Goal: Navigation & Orientation: Find specific page/section

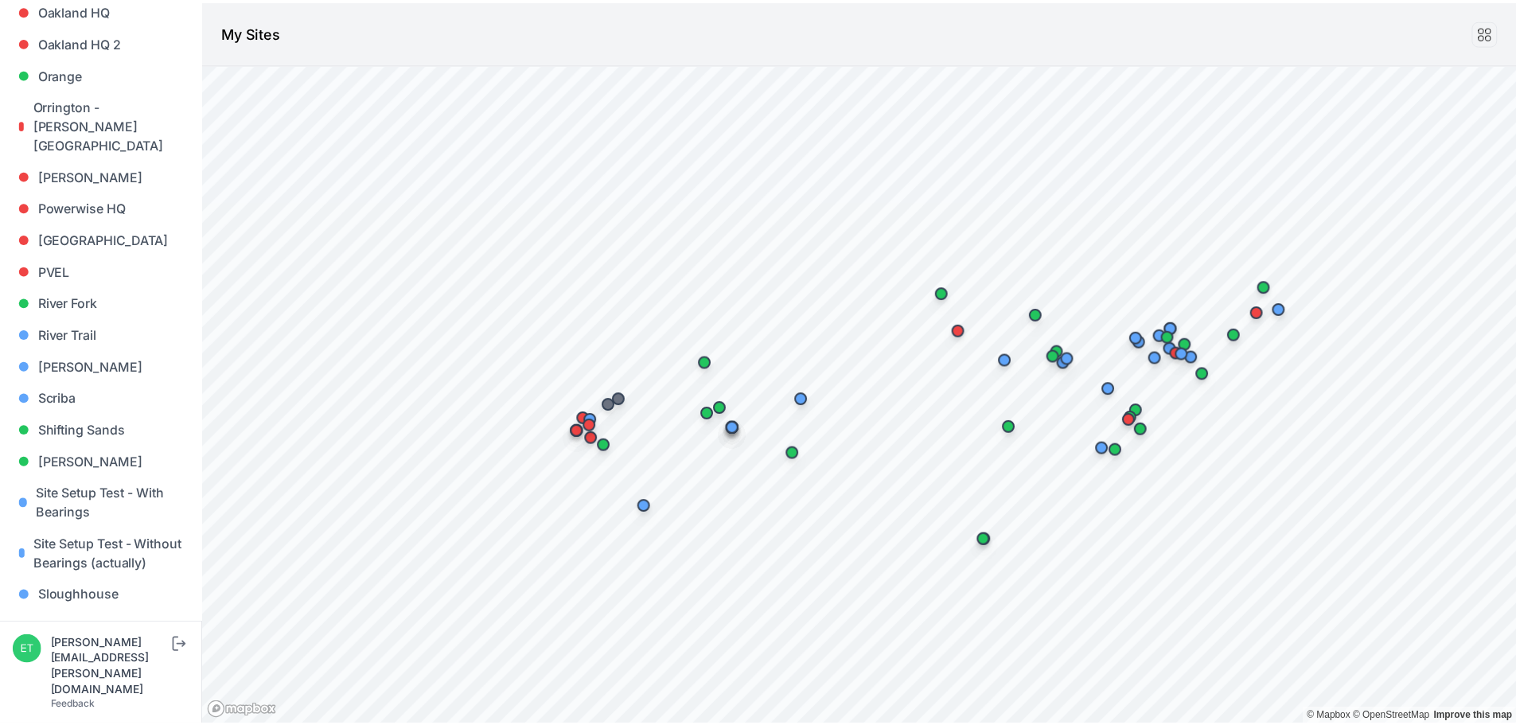
scroll to position [1194, 0]
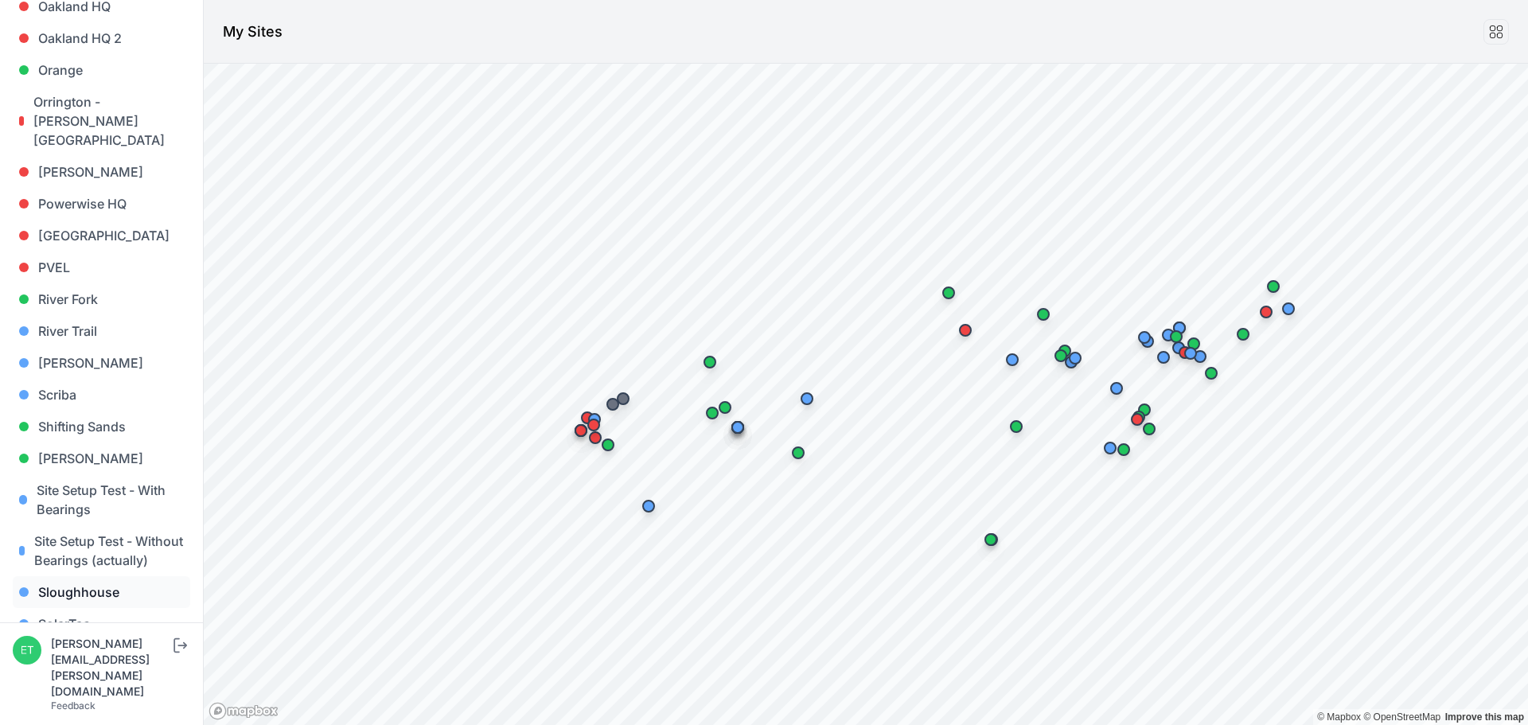
click at [96, 576] on link "Sloughhouse" at bounding box center [101, 592] width 177 height 32
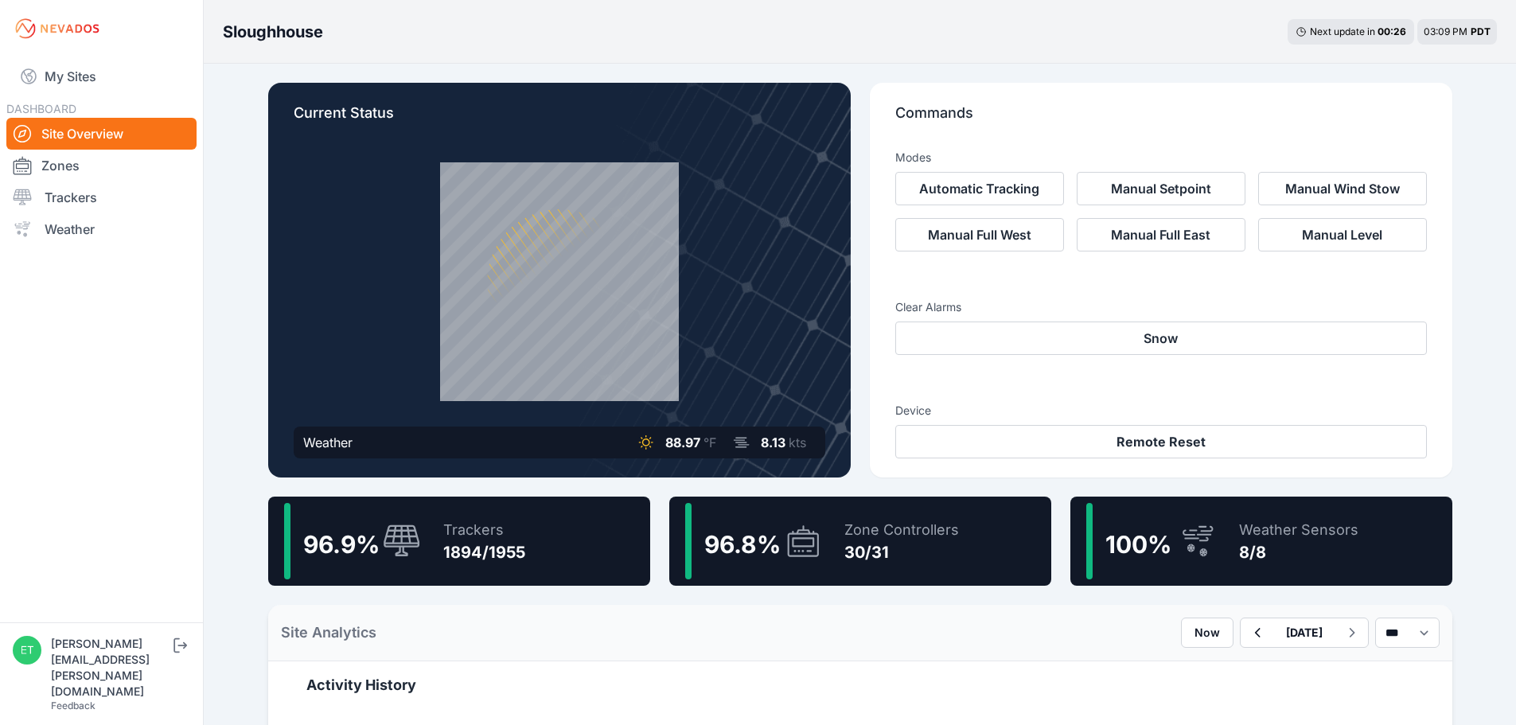
click at [762, 551] on span "96.8 %" at bounding box center [742, 544] width 76 height 29
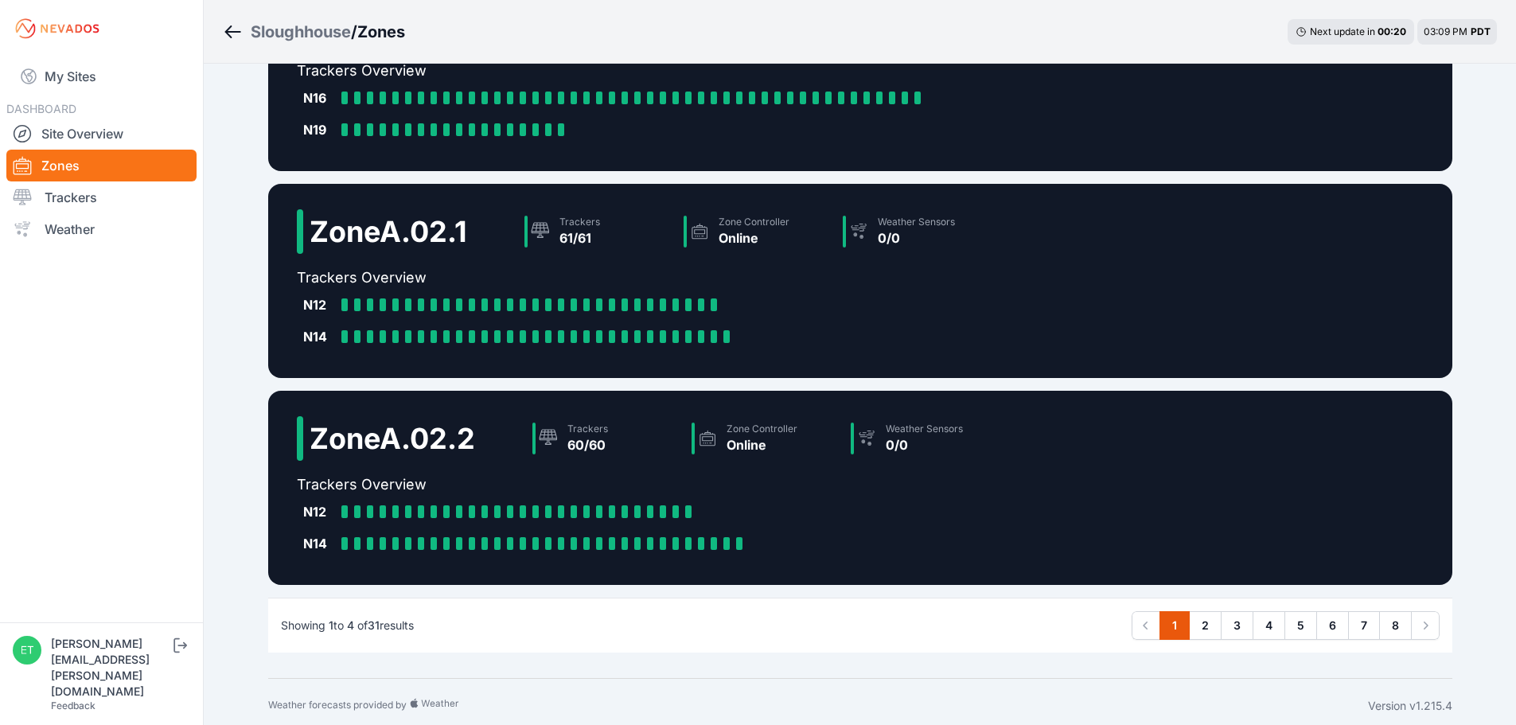
scroll to position [353, 0]
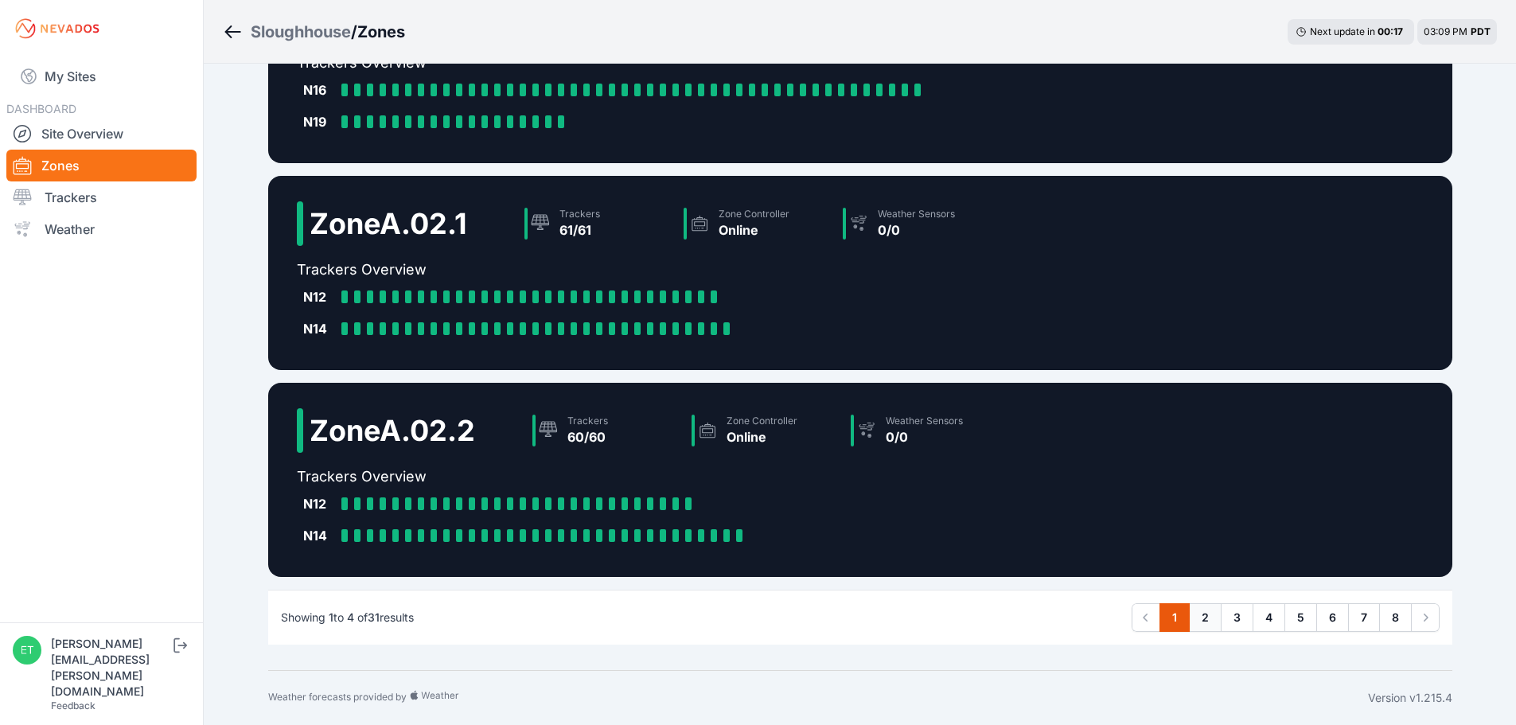
click at [1197, 613] on link "2" at bounding box center [1205, 617] width 33 height 29
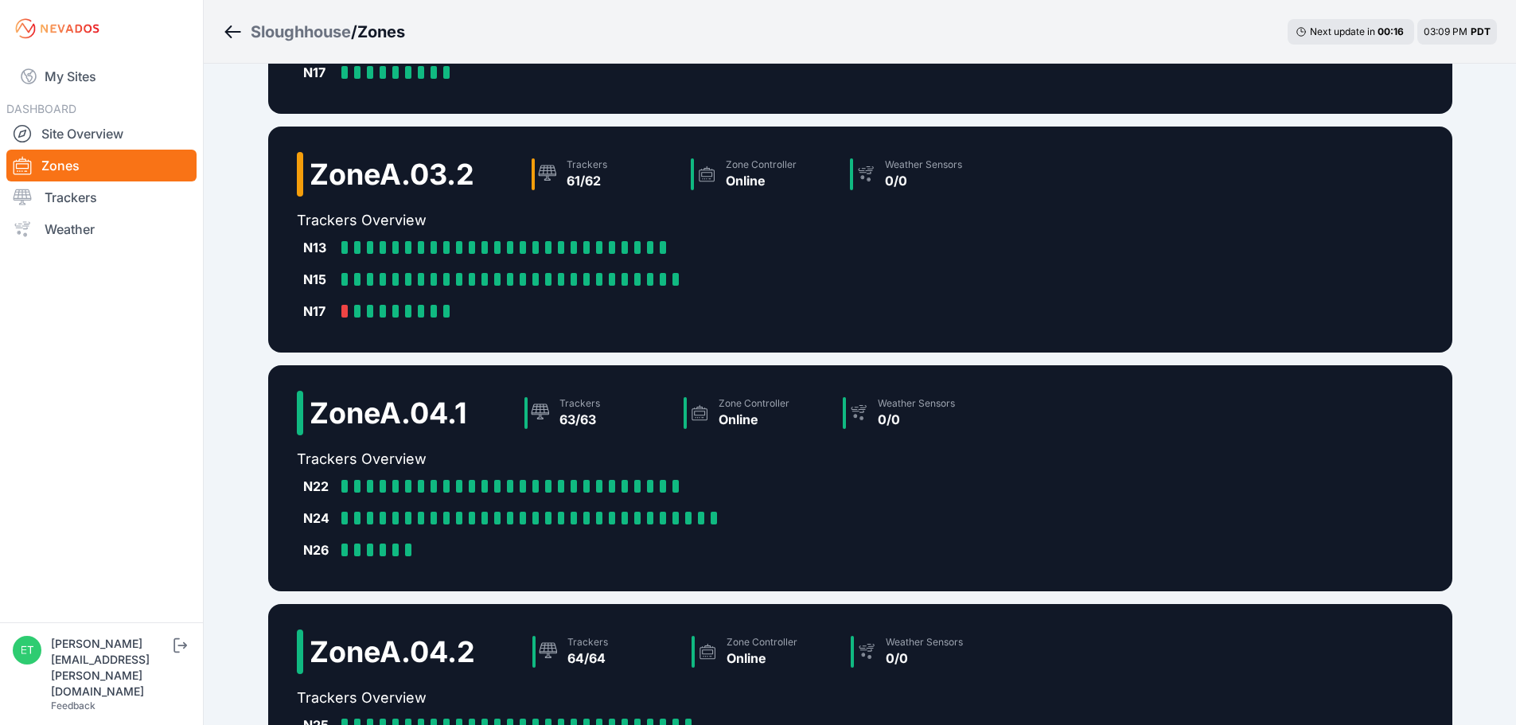
scroll to position [448, 0]
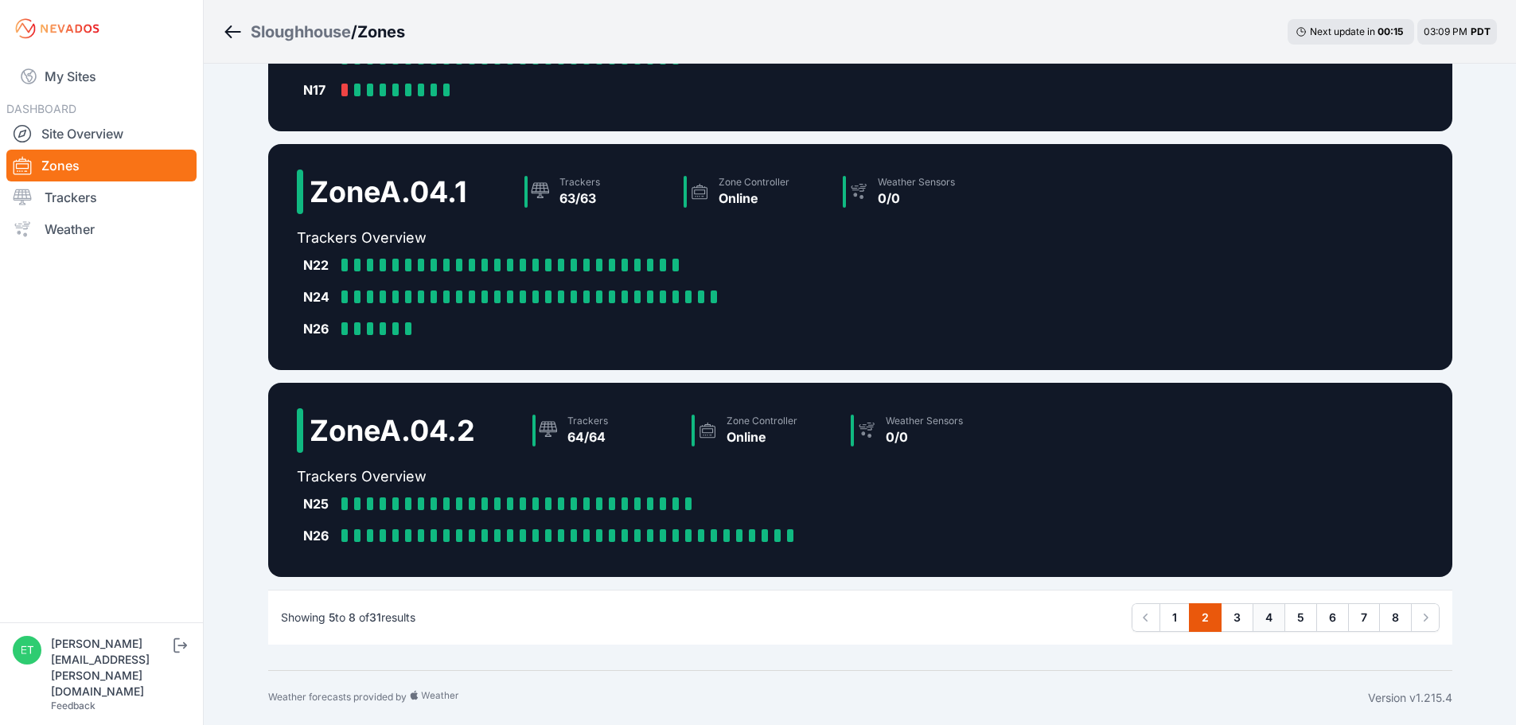
click at [1272, 617] on link "4" at bounding box center [1269, 617] width 33 height 29
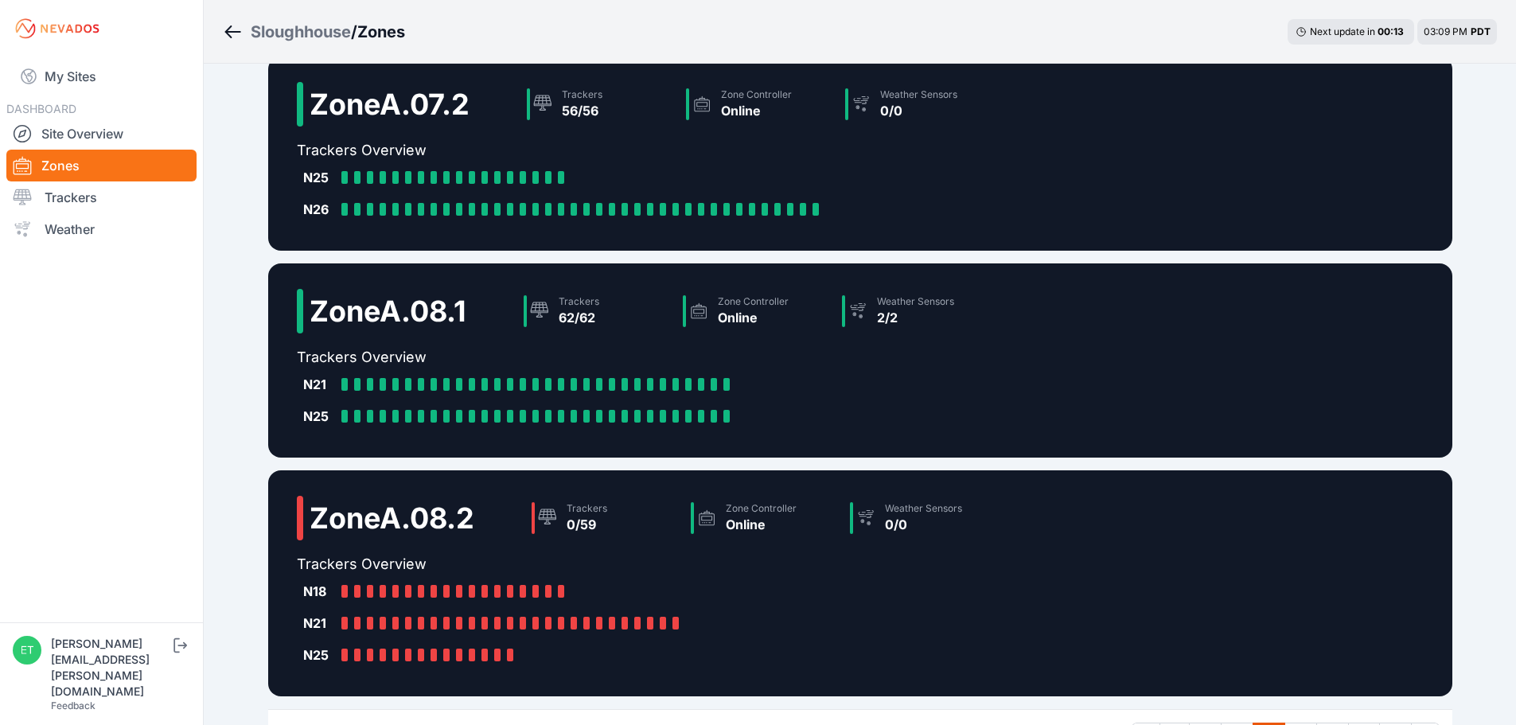
scroll to position [384, 0]
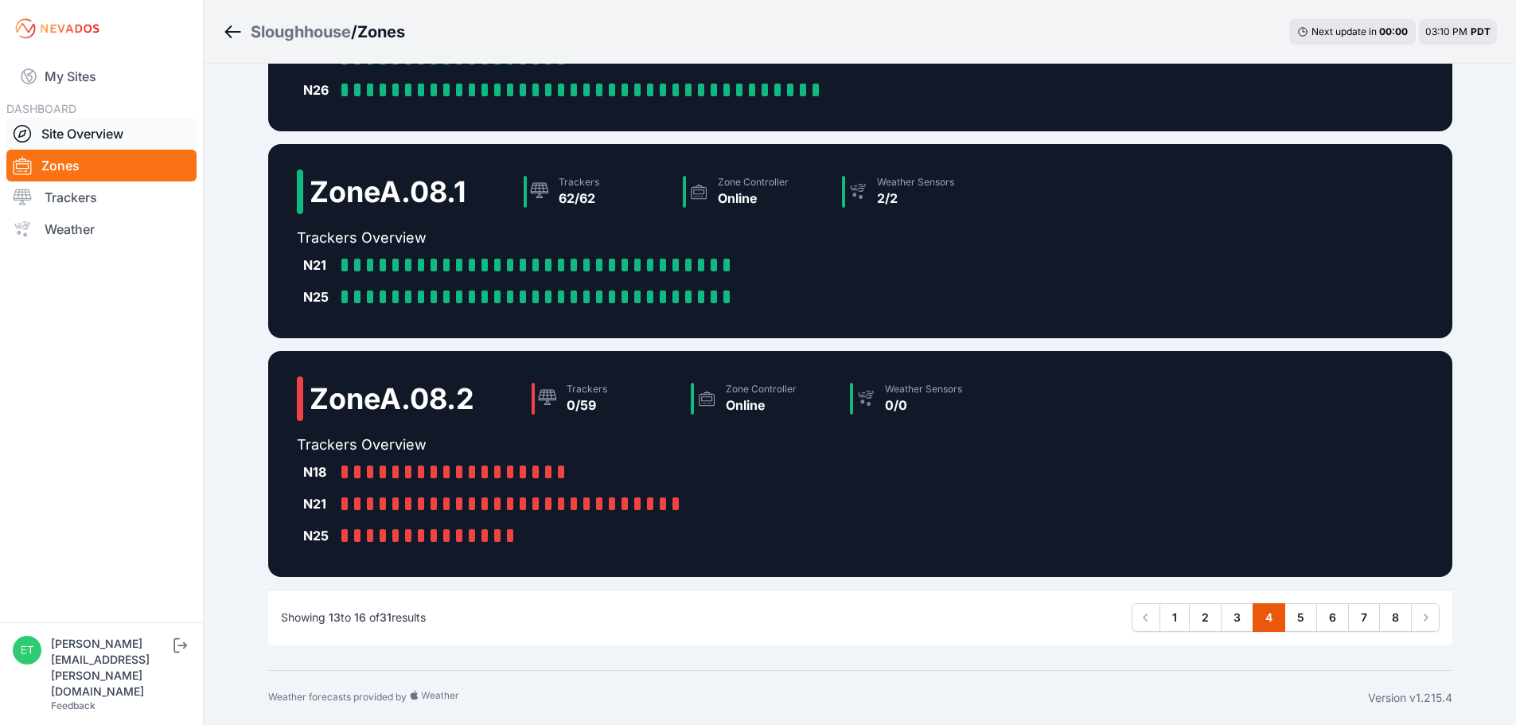
click at [78, 136] on link "Site Overview" at bounding box center [101, 134] width 190 height 32
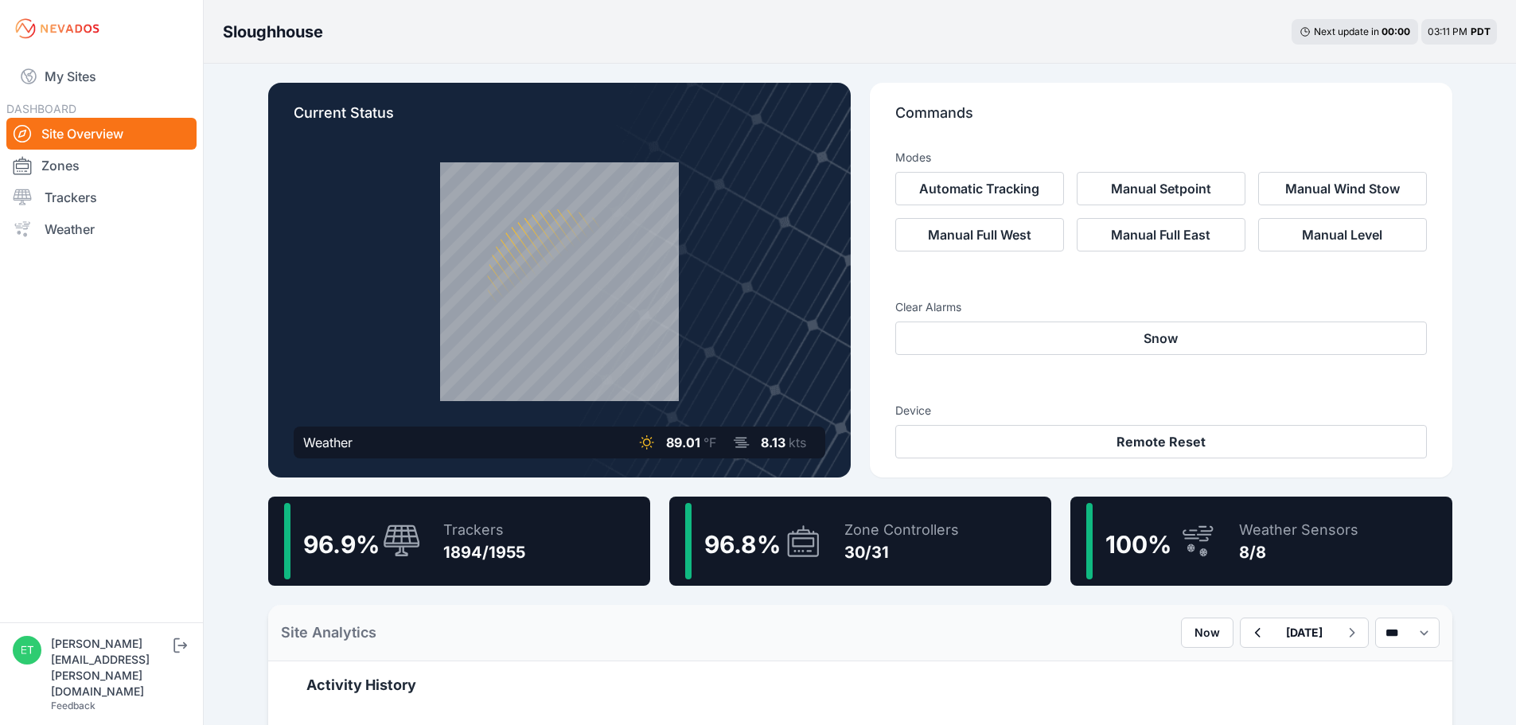
click at [848, 531] on div "Zone Controllers" at bounding box center [901, 530] width 115 height 22
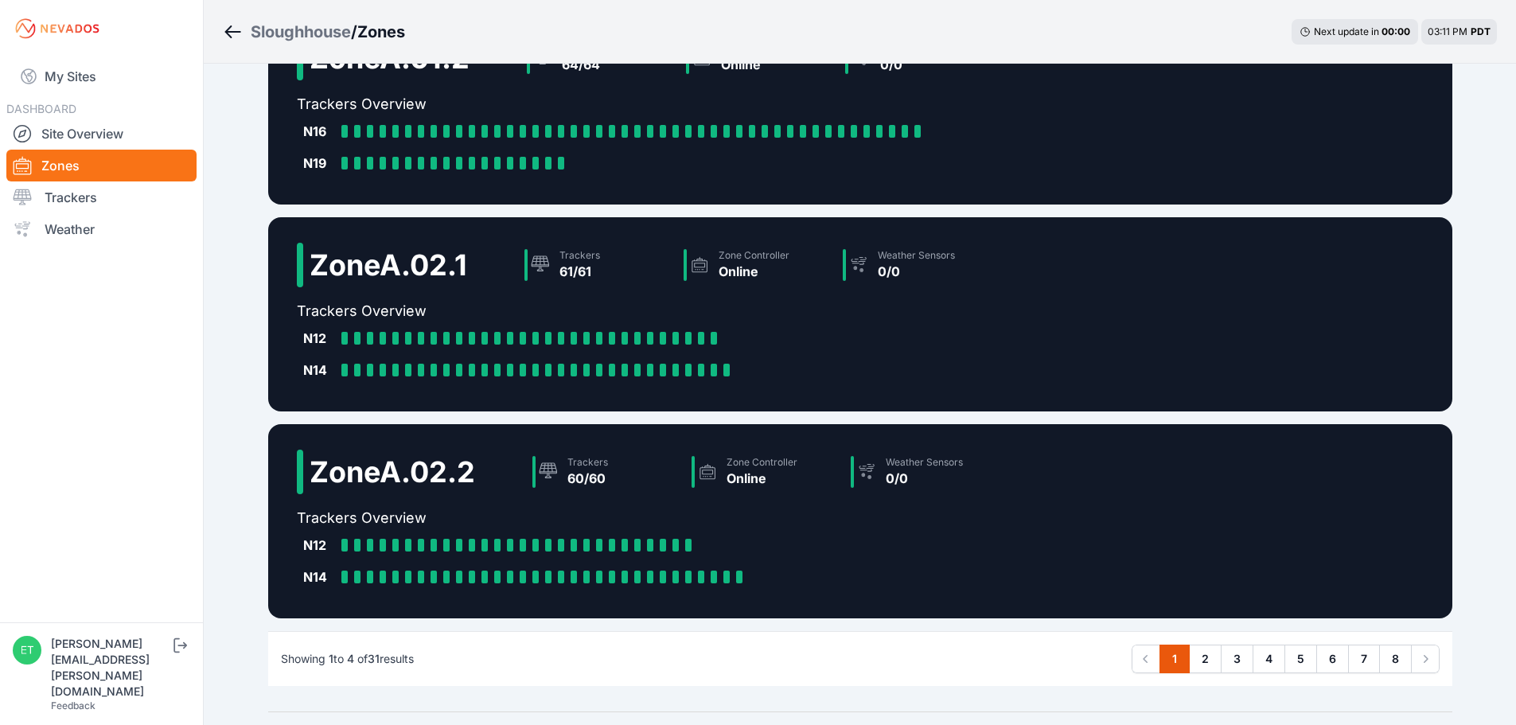
scroll to position [353, 0]
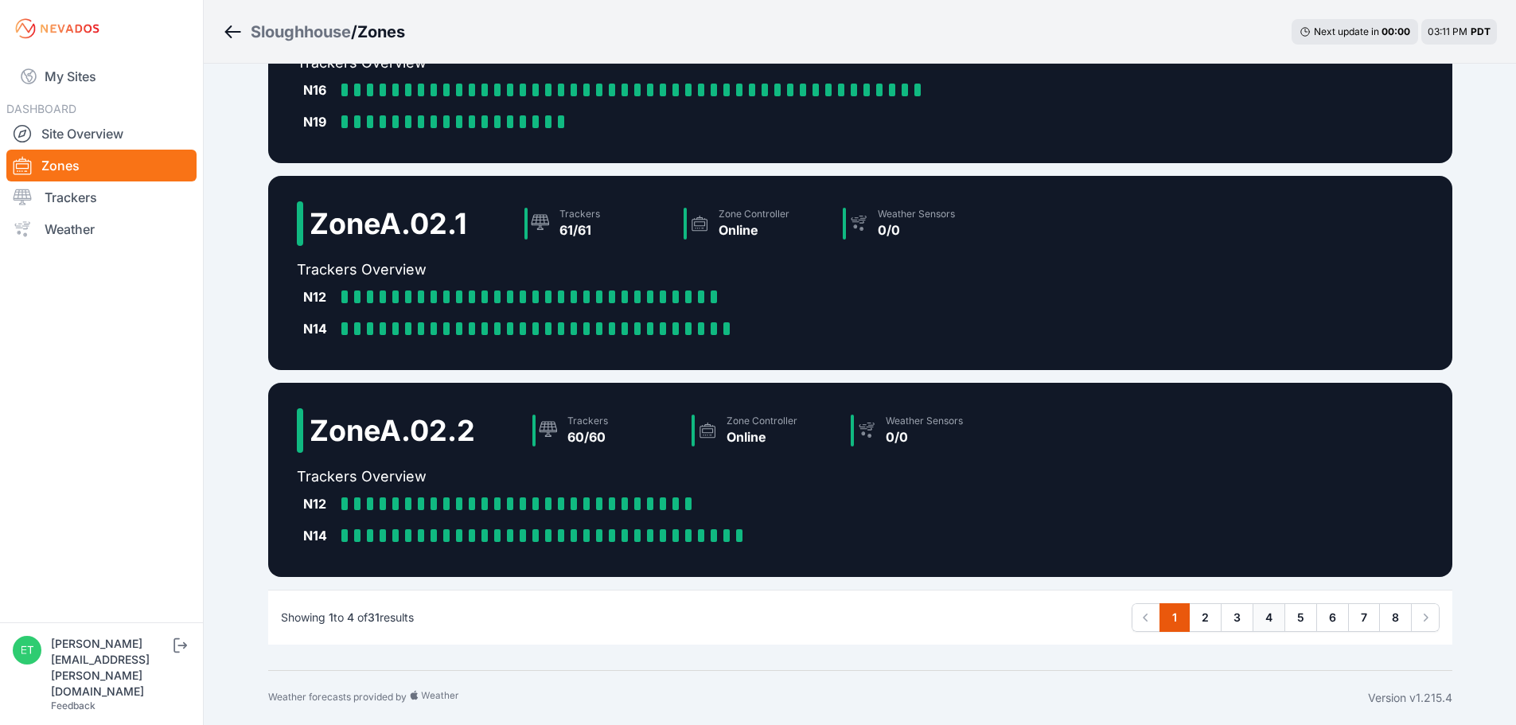
click at [1272, 618] on link "4" at bounding box center [1269, 617] width 33 height 29
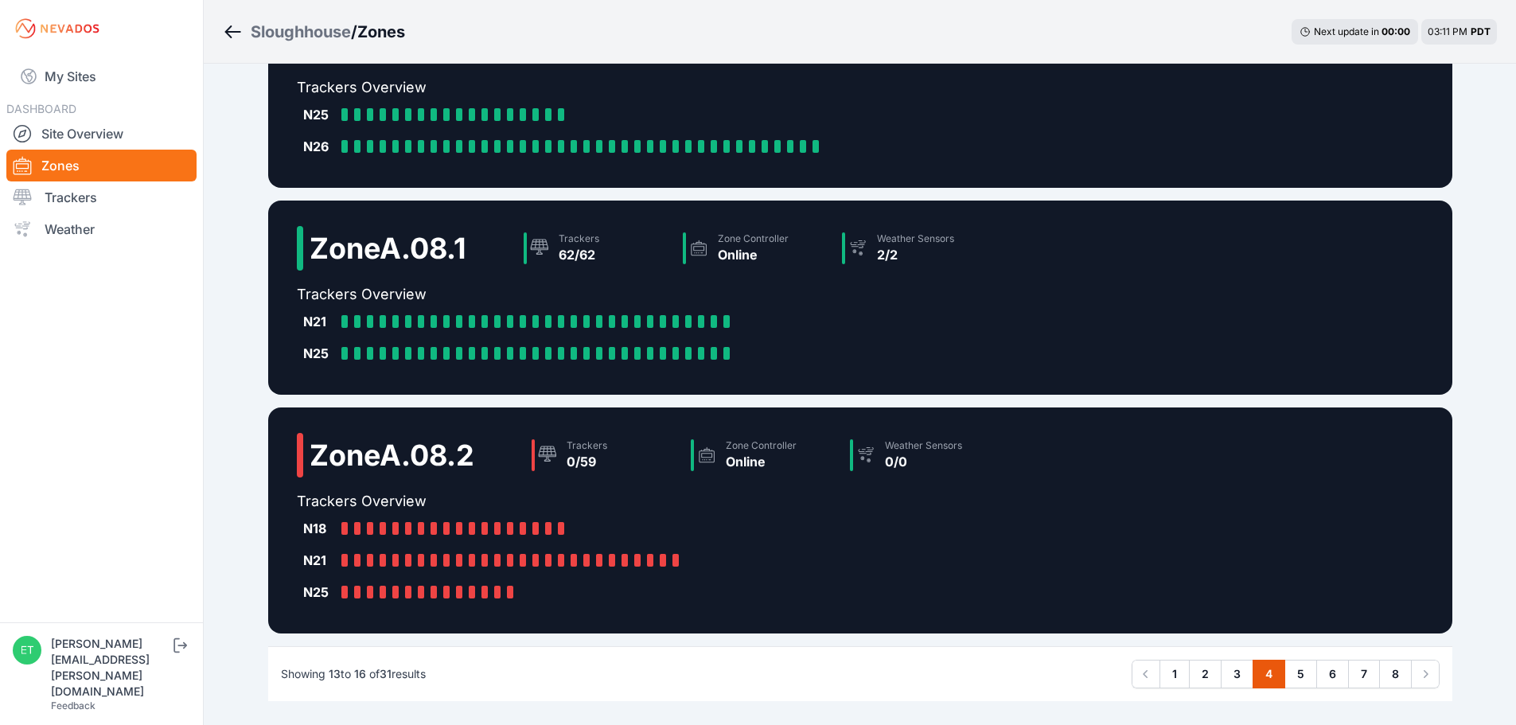
scroll to position [384, 0]
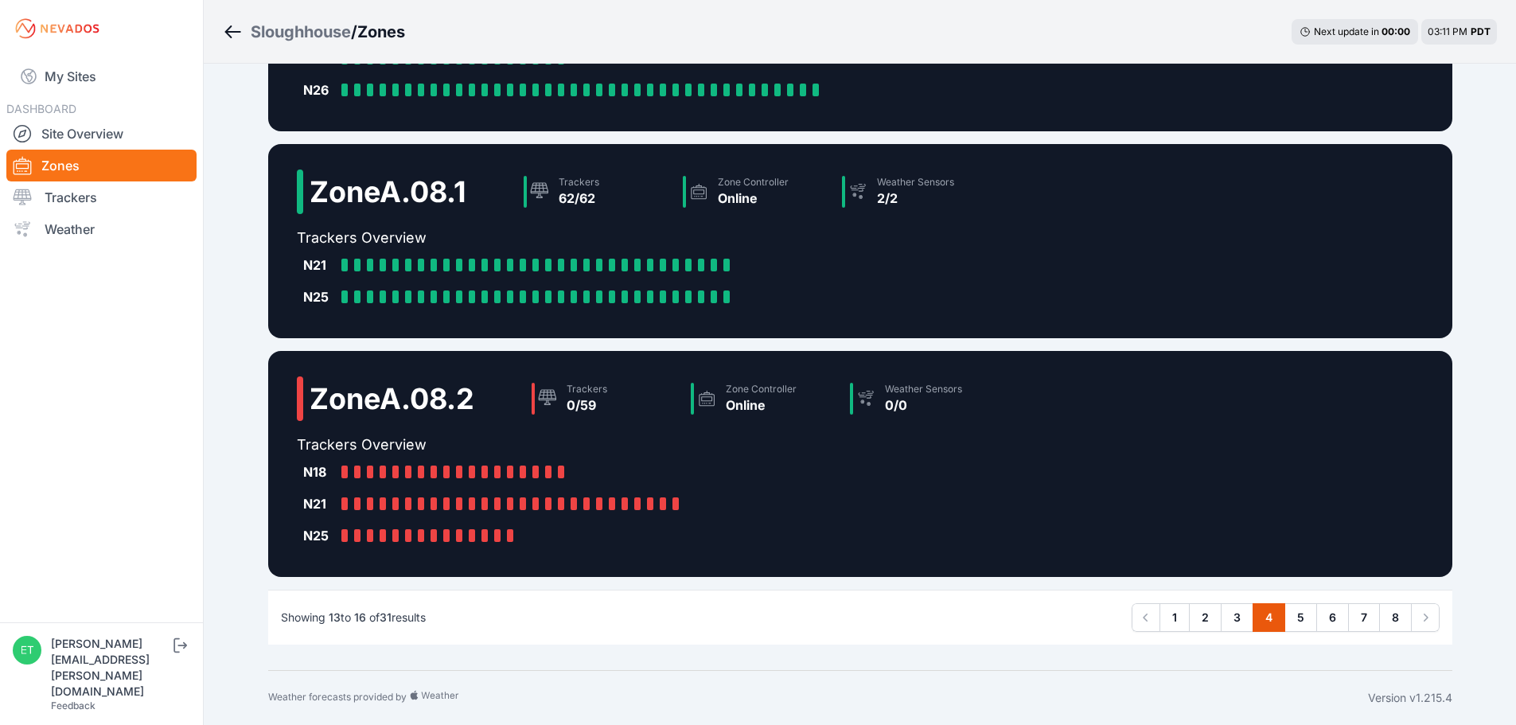
click at [839, 502] on div "N21 A - 08 - 50: Offline A - 08 - 51: Offline A - 08 - 52: Offline A - 08 - 53:…" at bounding box center [650, 504] width 706 height 32
click at [357, 399] on h2 "Zone A.08.2" at bounding box center [392, 399] width 165 height 32
click at [587, 392] on div "Trackers" at bounding box center [587, 389] width 41 height 13
